Goal: Information Seeking & Learning: Check status

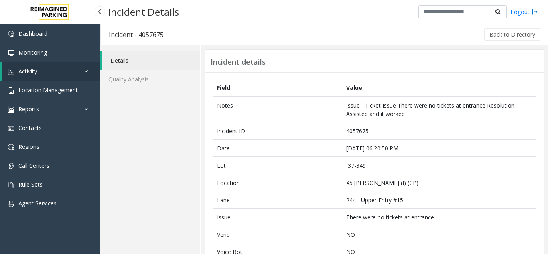
click at [34, 71] on span "Activity" at bounding box center [27, 71] width 18 height 8
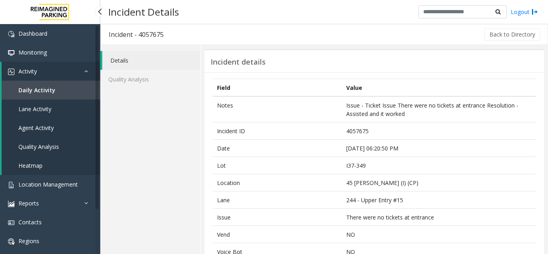
click at [41, 121] on link "Agent Activity" at bounding box center [51, 127] width 99 height 19
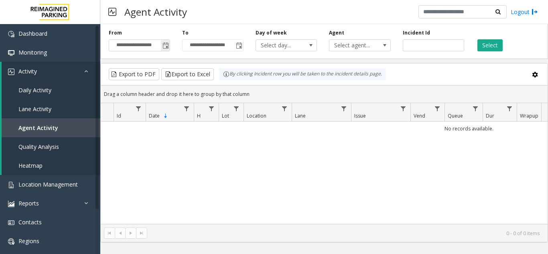
click at [166, 46] on span "Toggle popup" at bounding box center [166, 46] width 6 height 6
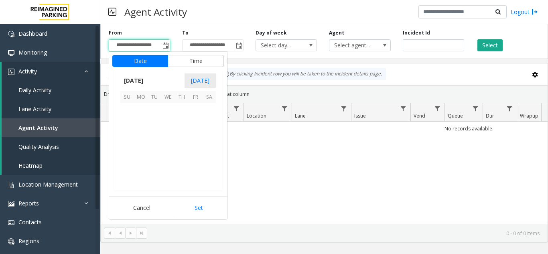
scroll to position [143956, 0]
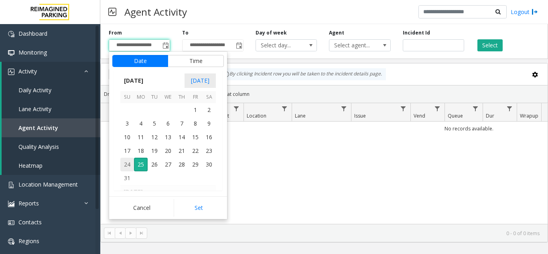
click at [129, 163] on span "24" at bounding box center [127, 165] width 14 height 14
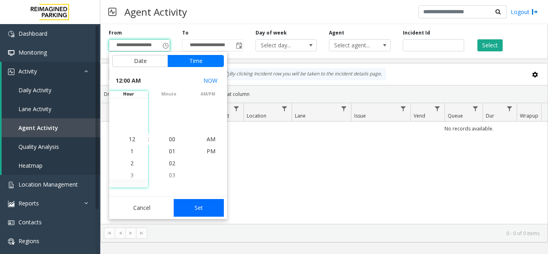
click at [200, 206] on button "Set" at bounding box center [199, 208] width 51 height 18
type input "**********"
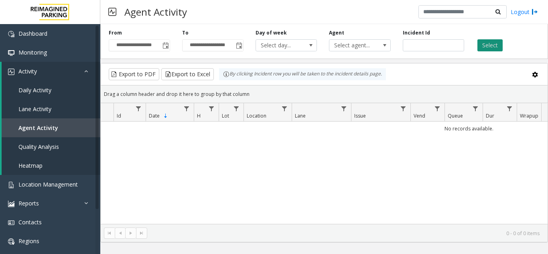
click at [494, 43] on button "Select" at bounding box center [490, 45] width 25 height 12
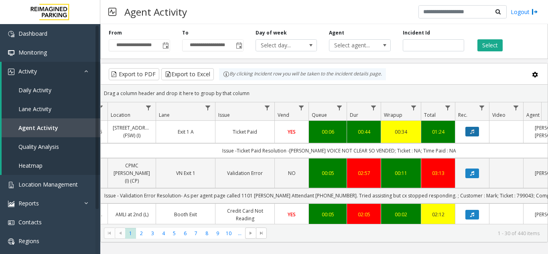
click at [466, 132] on button "Data table" at bounding box center [473, 132] width 14 height 10
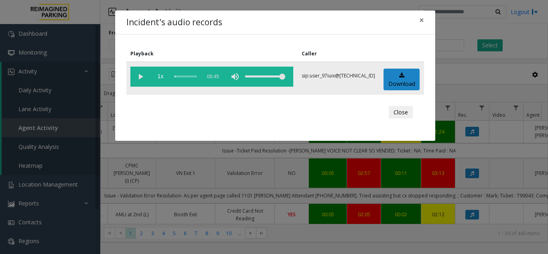
click at [138, 76] on vg-play-pause at bounding box center [140, 77] width 20 height 20
click at [140, 75] on vg-play-pause at bounding box center [140, 77] width 20 height 20
click at [140, 77] on vg-play-pause at bounding box center [140, 77] width 20 height 20
click at [175, 77] on div "scrub bar" at bounding box center [186, 77] width 22 height 20
click at [421, 21] on span "×" at bounding box center [421, 19] width 5 height 11
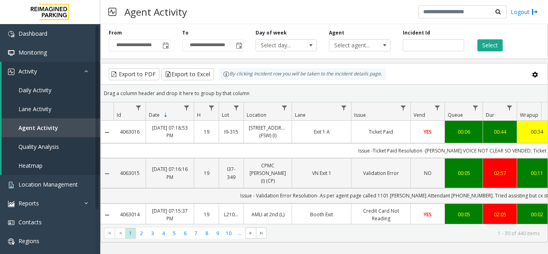
click at [181, 215] on td "[DATE] 07:15:37 PM" at bounding box center [170, 214] width 48 height 22
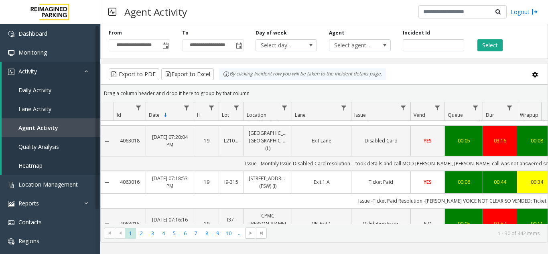
drag, startPoint x: 115, startPoint y: 175, endPoint x: 138, endPoint y: 175, distance: 23.3
click at [138, 175] on td "4063016" at bounding box center [130, 182] width 32 height 22
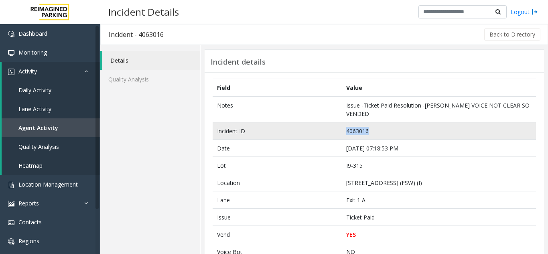
drag, startPoint x: 337, startPoint y: 123, endPoint x: 370, endPoint y: 127, distance: 32.8
click at [370, 127] on tr "Incident ID 4063016" at bounding box center [375, 130] width 324 height 17
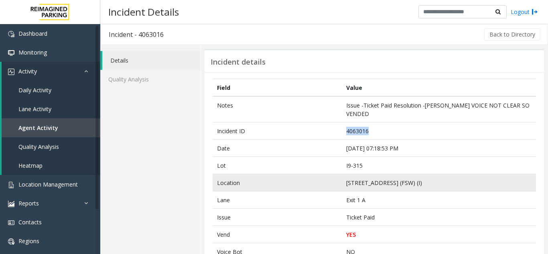
copy tr "4063016"
